Goal: Transaction & Acquisition: Purchase product/service

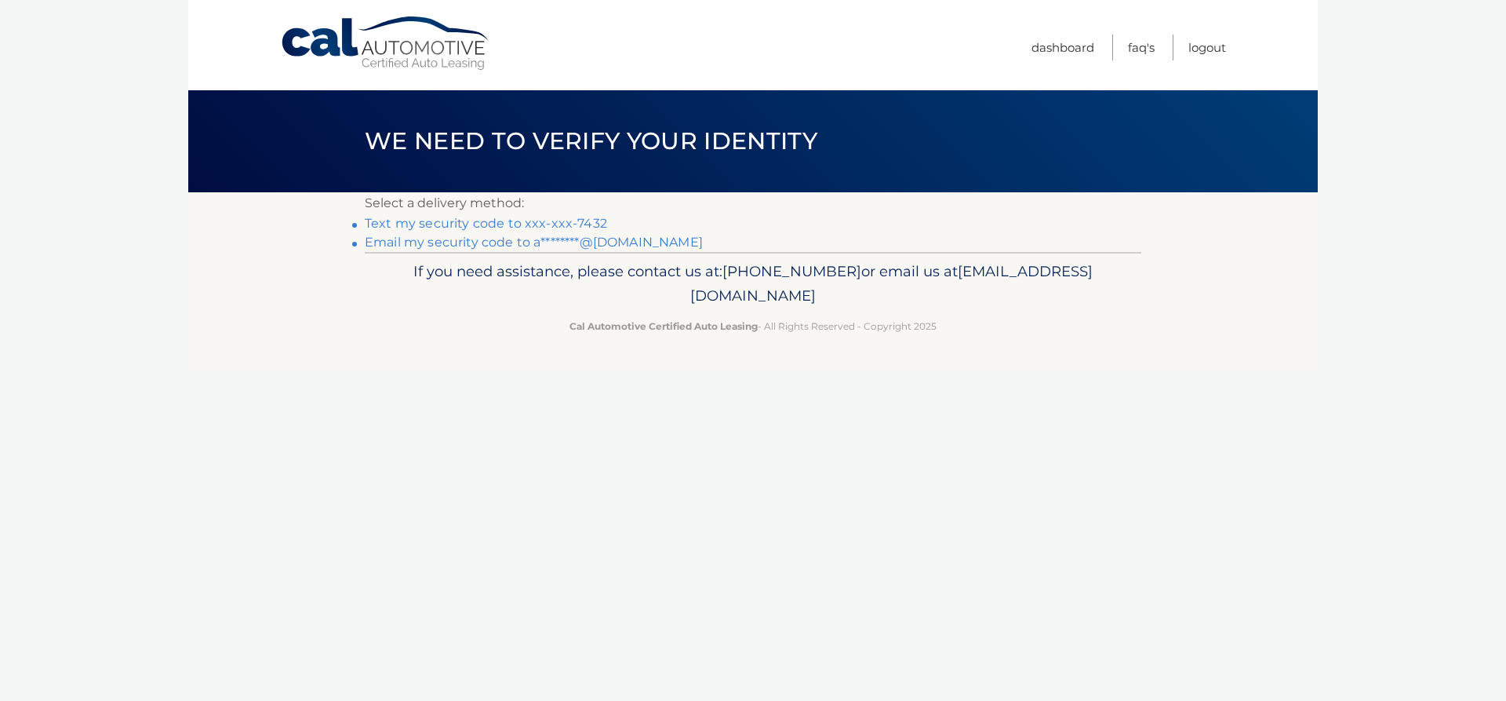
click at [504, 219] on link "Text my security code to xxx-xxx-7432" at bounding box center [486, 223] width 242 height 15
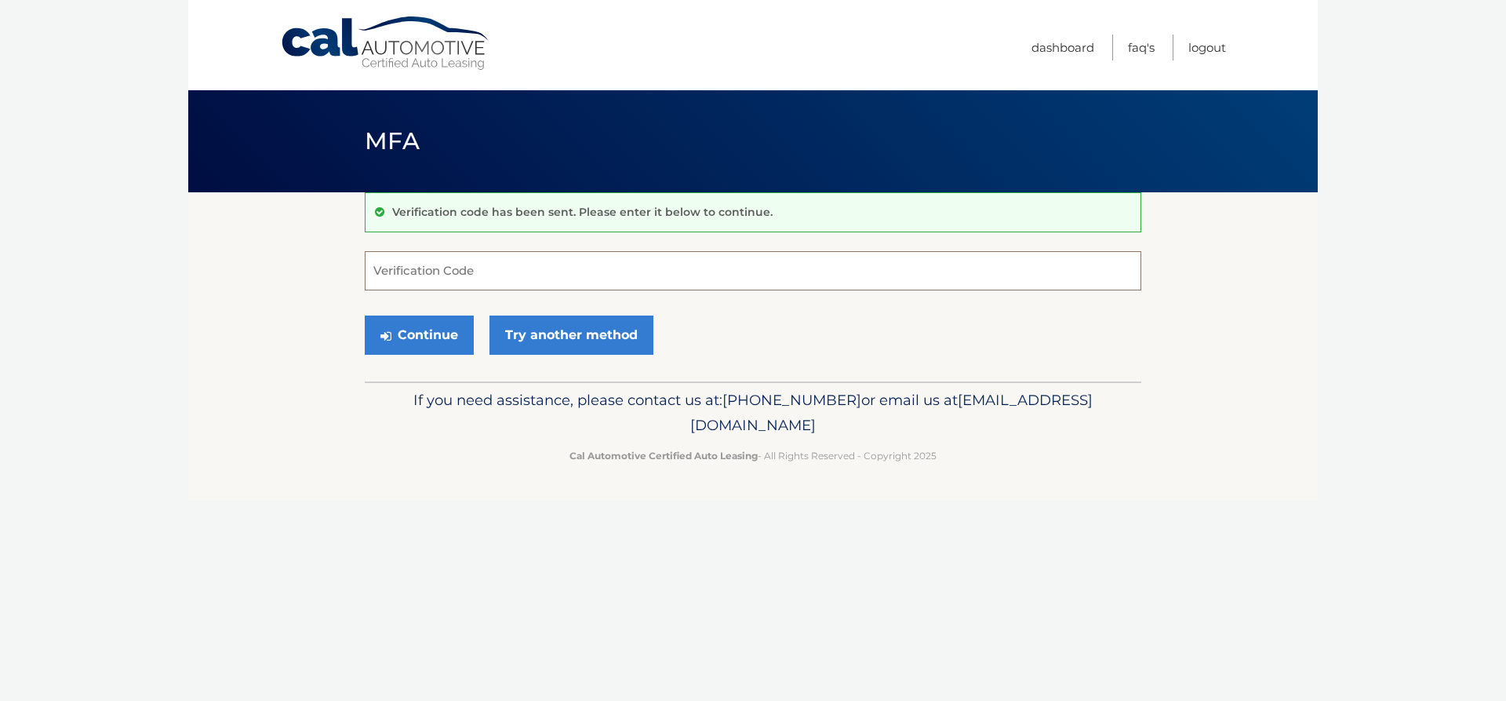
click at [483, 283] on input "Verification Code" at bounding box center [753, 270] width 777 height 39
type input "107235"
click at [365, 315] on button "Continue" at bounding box center [419, 334] width 109 height 39
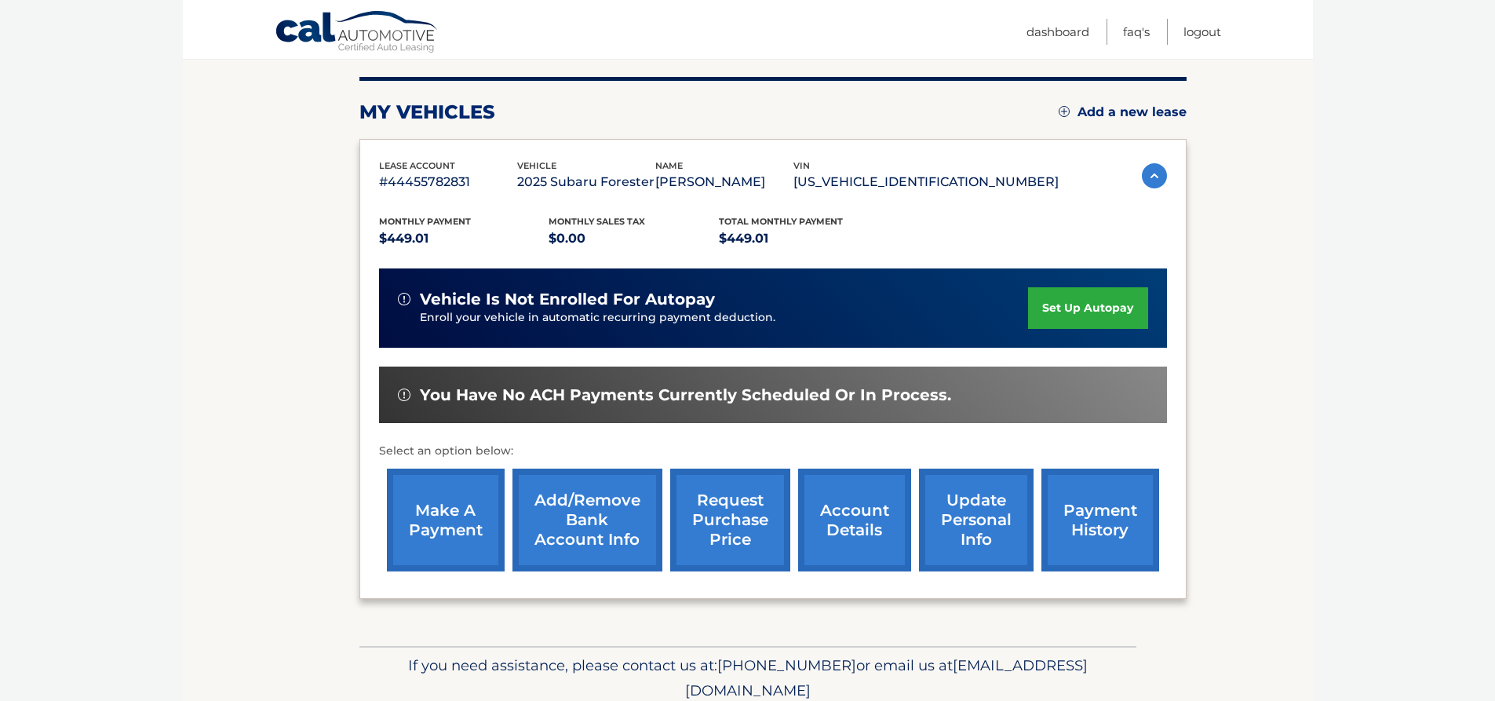
scroll to position [235, 0]
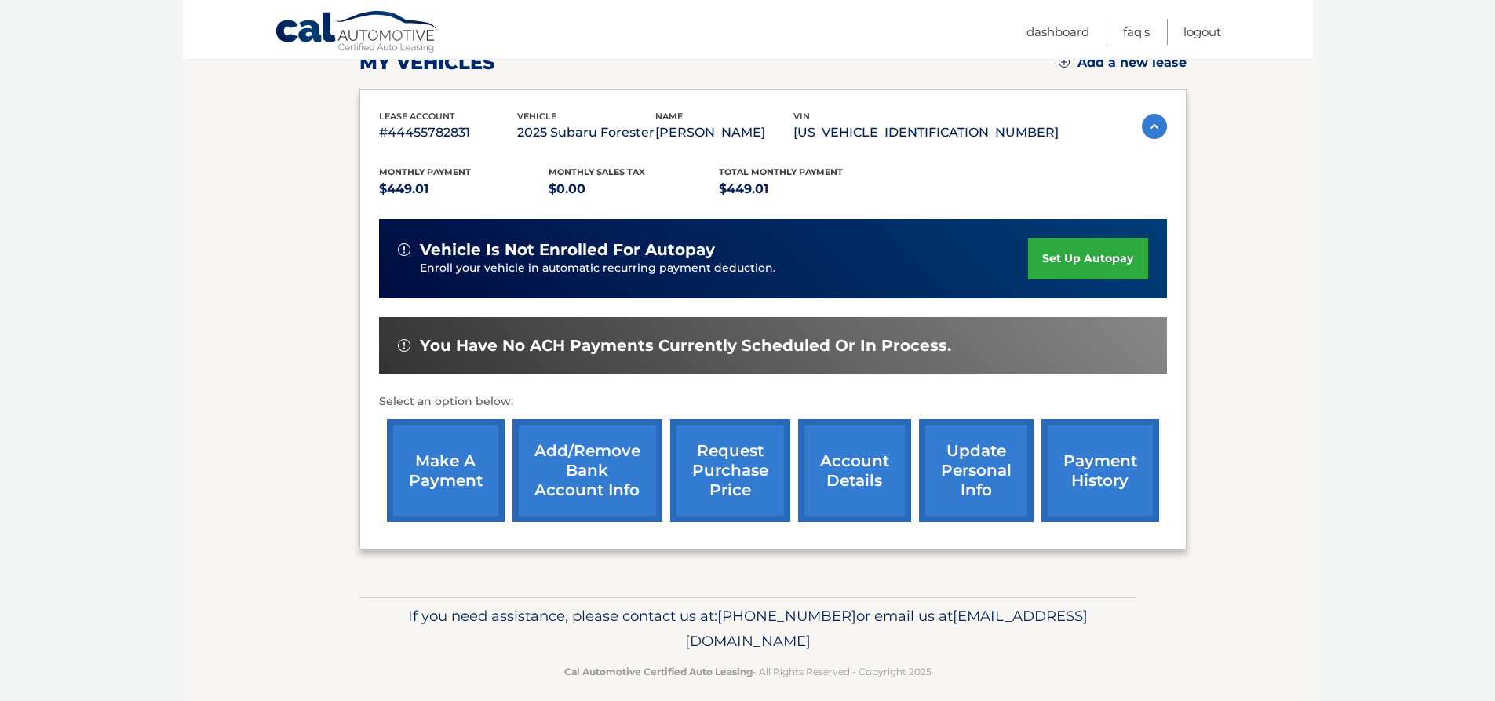
click at [451, 501] on link "make a payment" at bounding box center [446, 470] width 118 height 103
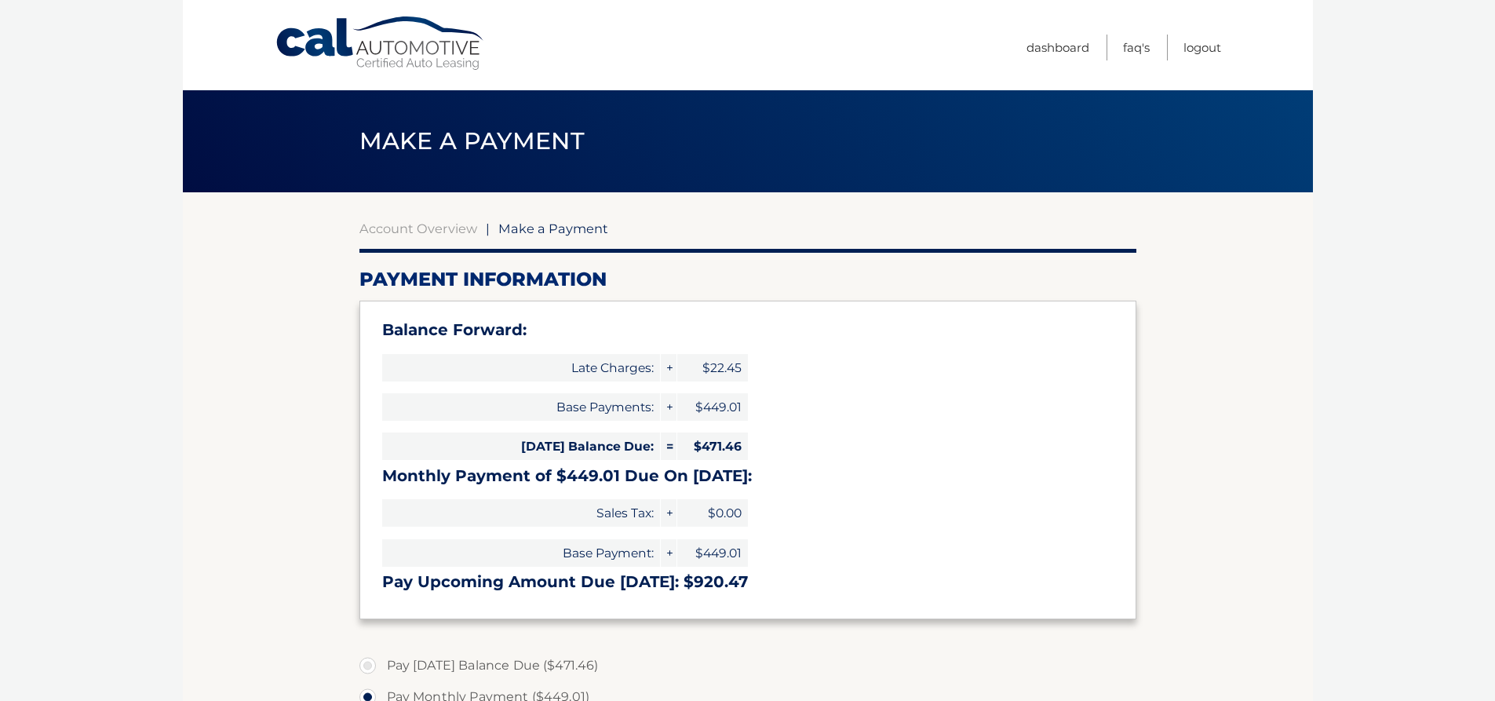
select select "YzA1Y2U4MTktYmY1OC00NzIyLTk2MzctMTBlYmFmZGIwYTVl"
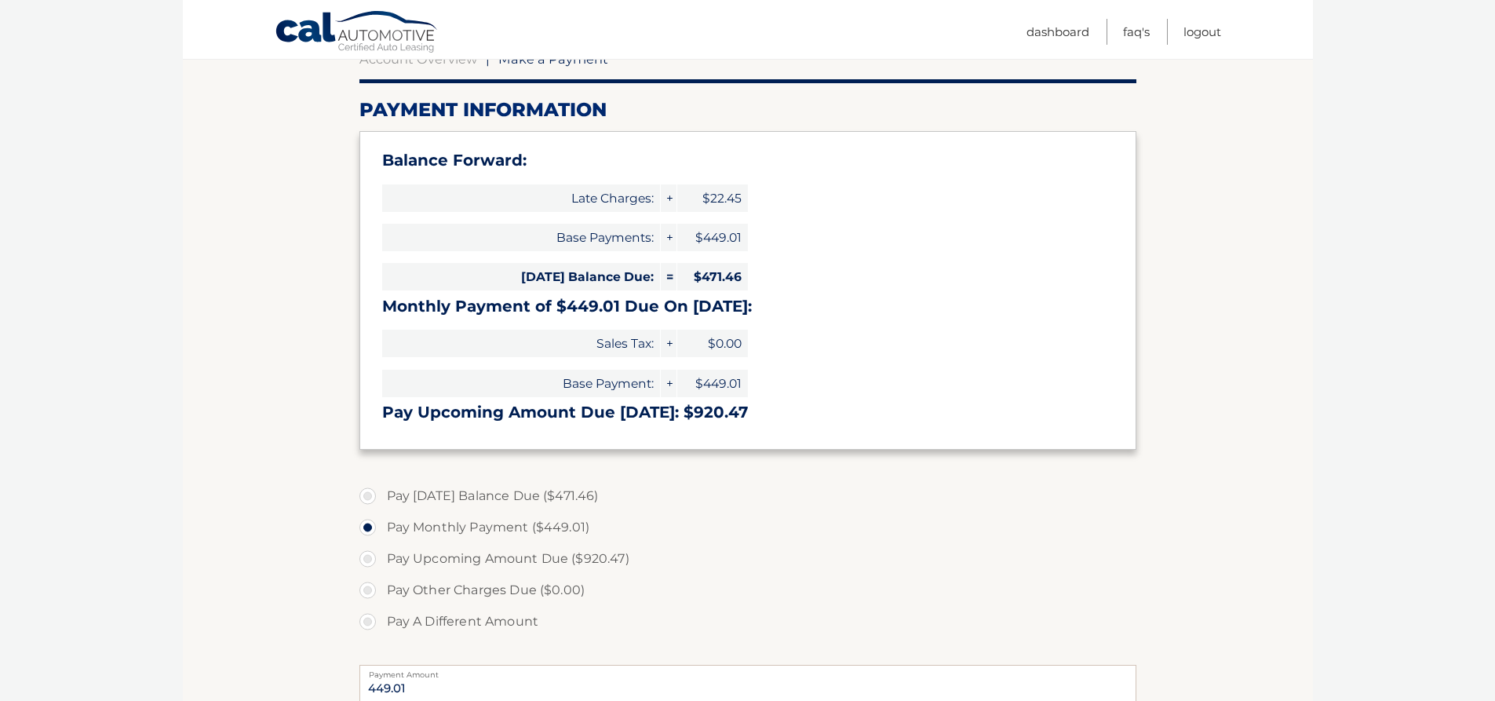
scroll to position [235, 0]
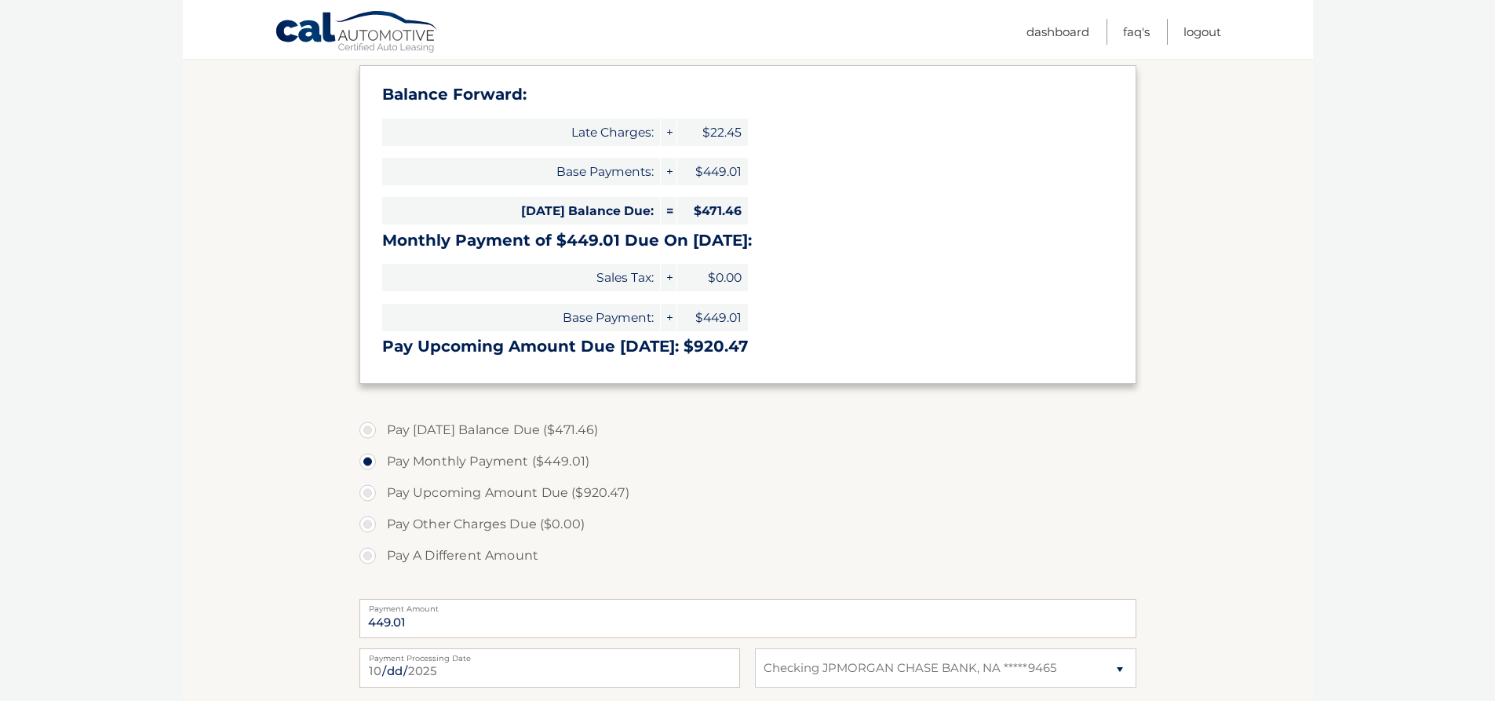
click at [377, 431] on label "Pay Today's Balance Due ($471.46)" at bounding box center [747, 429] width 777 height 31
click at [377, 431] on input "Pay Today's Balance Due ($471.46)" at bounding box center [374, 426] width 16 height 25
radio input "true"
type input "471.46"
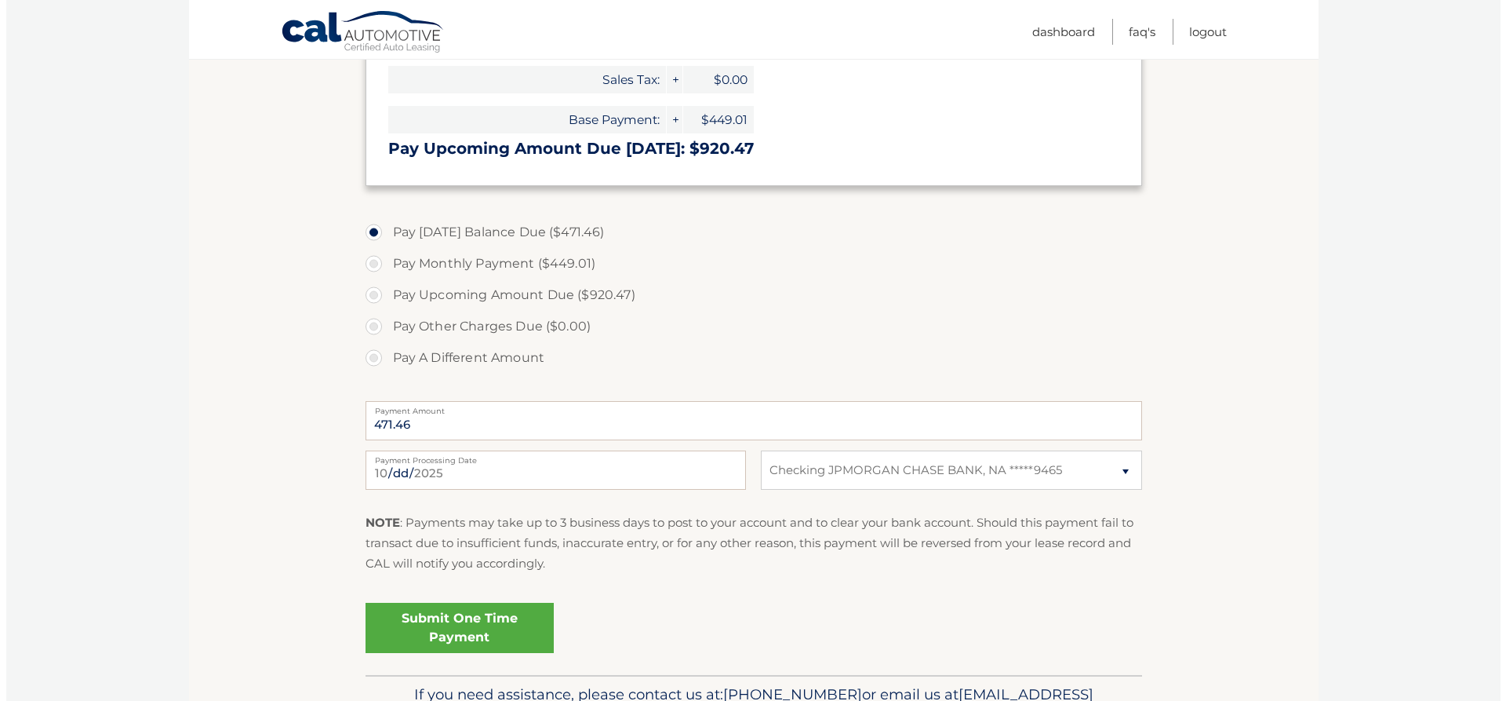
scroll to position [471, 0]
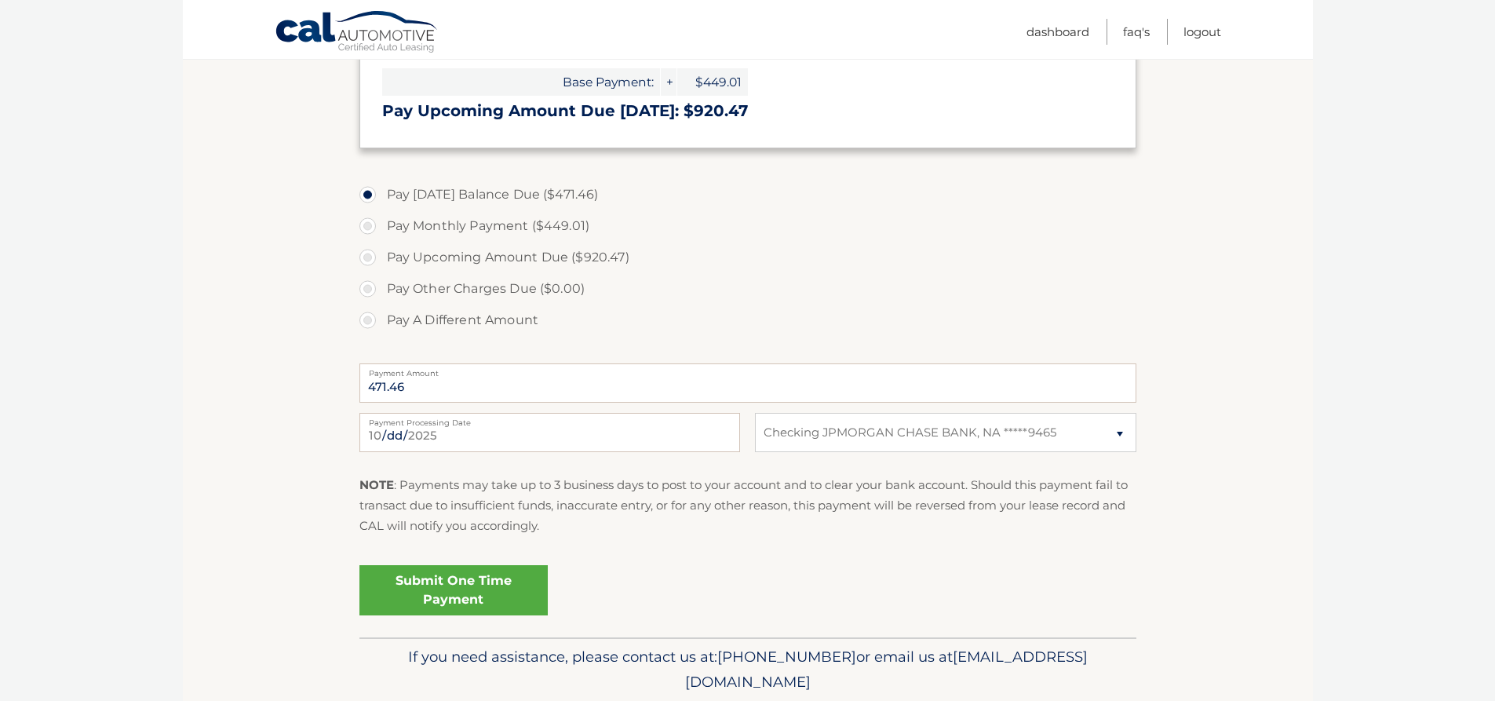
click at [469, 594] on link "Submit One Time Payment" at bounding box center [453, 590] width 188 height 50
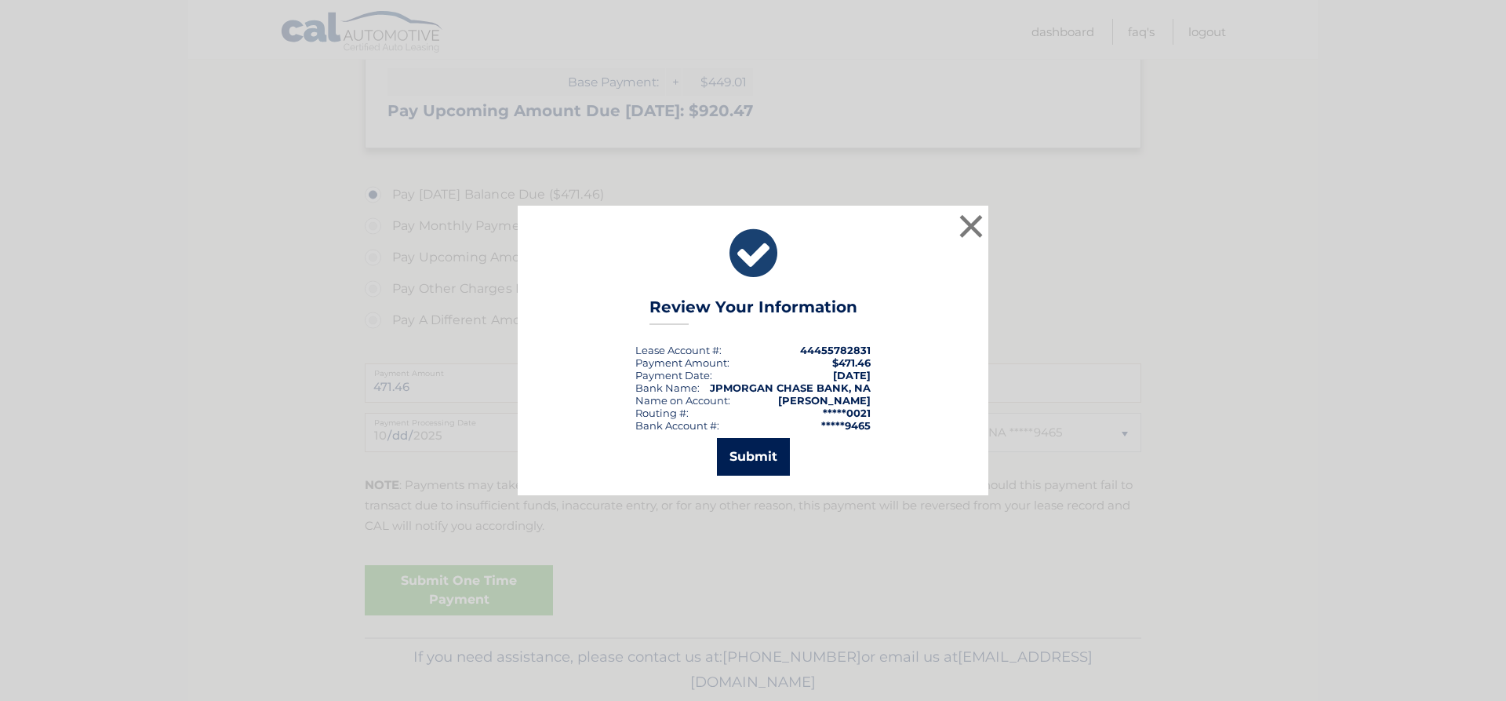
click at [765, 460] on button "Submit" at bounding box center [753, 457] width 73 height 38
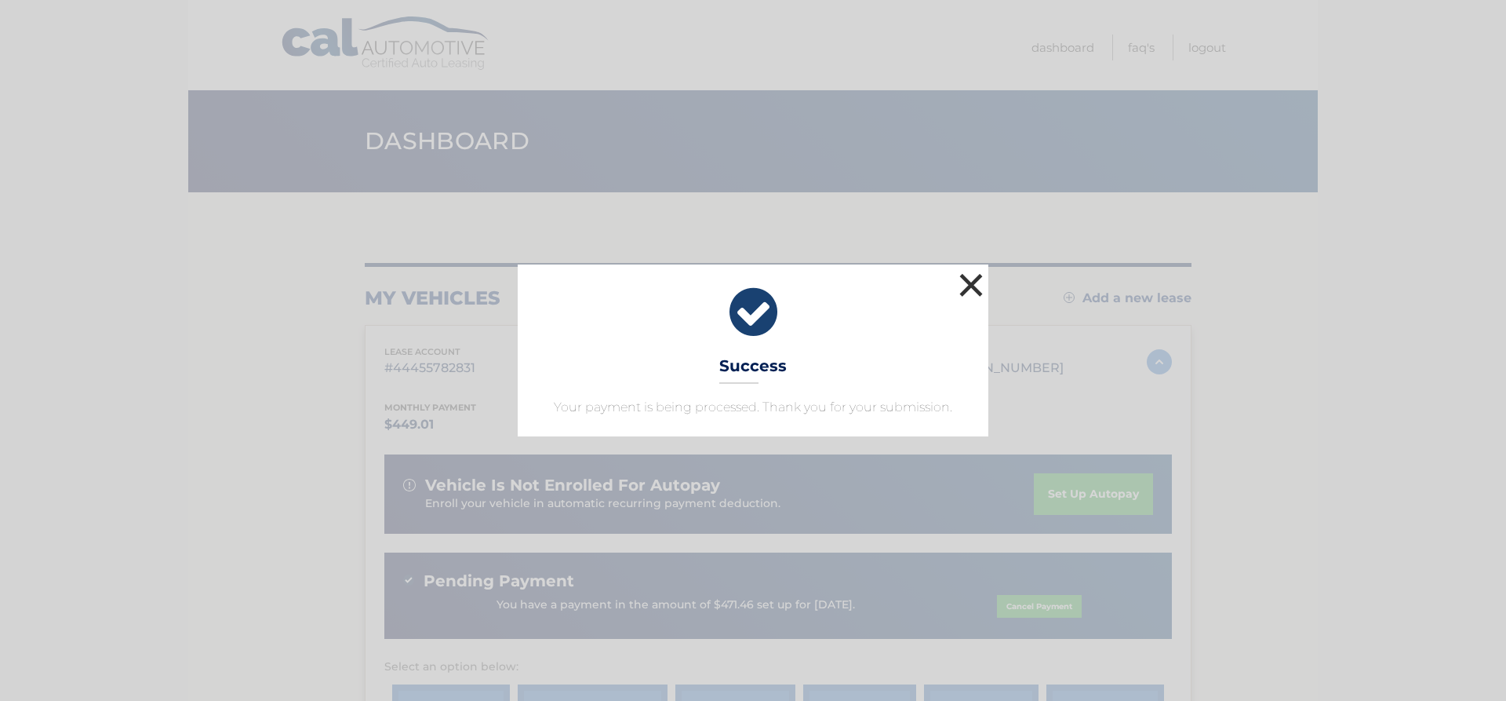
click at [972, 286] on button "×" at bounding box center [971, 284] width 31 height 31
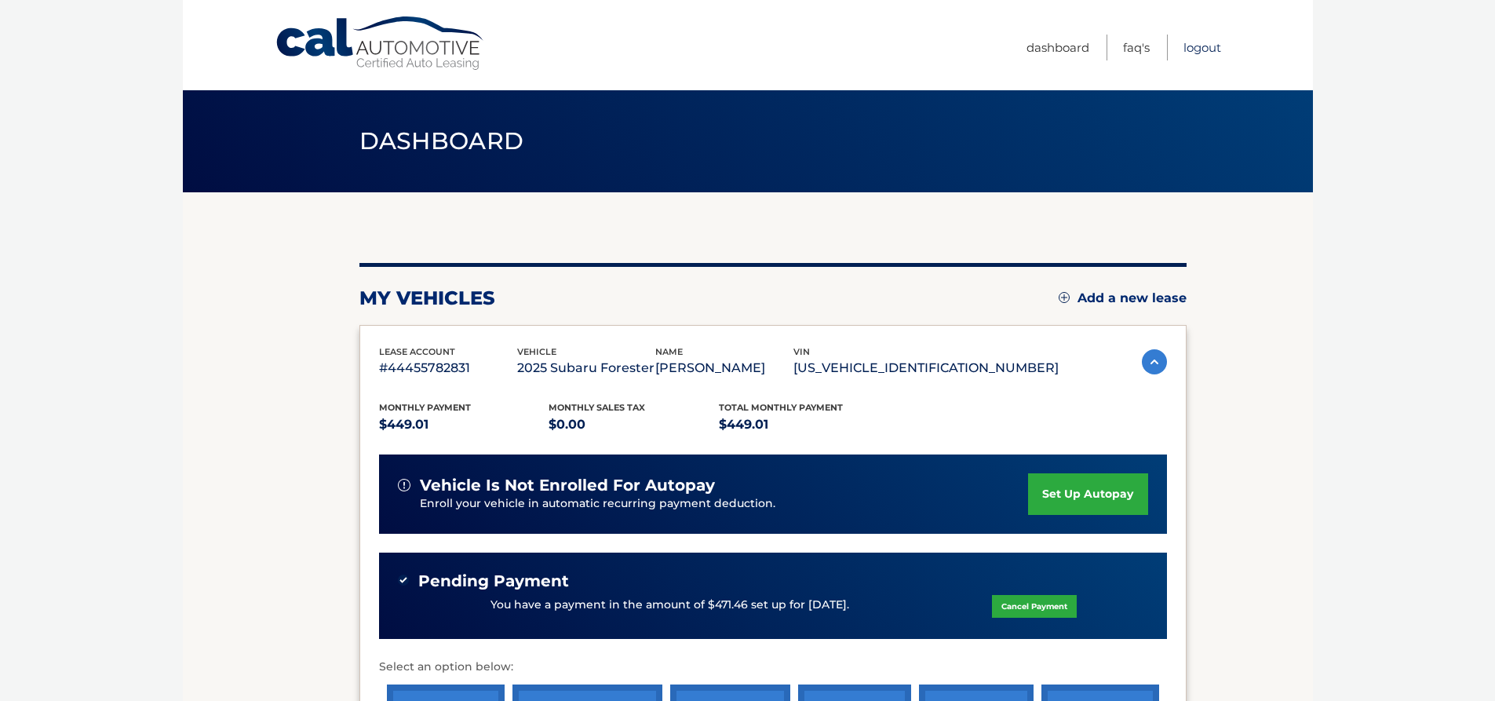
click at [1197, 51] on link "Logout" at bounding box center [1202, 48] width 38 height 26
